Goal: Transaction & Acquisition: Subscribe to service/newsletter

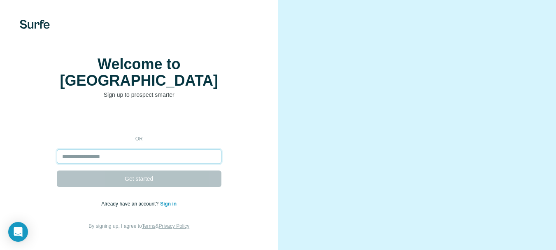
click at [103, 156] on input "email" at bounding box center [139, 156] width 165 height 15
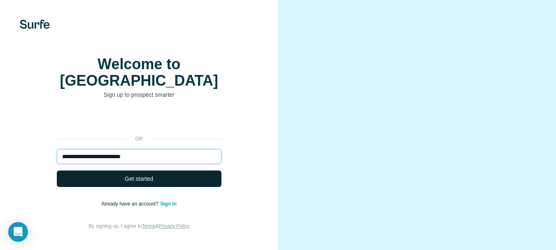
type input "**********"
click at [151, 174] on span "Get started" at bounding box center [139, 178] width 28 height 8
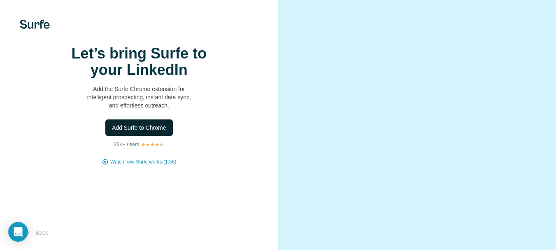
click at [139, 132] on span "Add Surfe to Chrome" at bounding box center [139, 127] width 54 height 8
